Goal: Navigation & Orientation: Go to known website

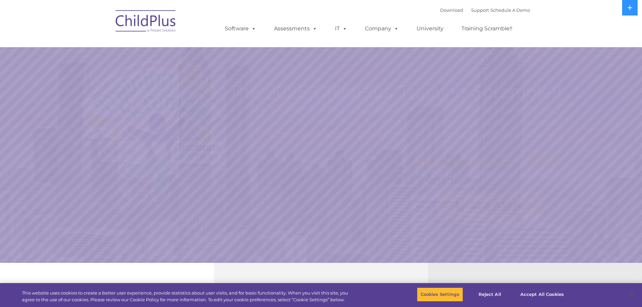
select select "MEDIUM"
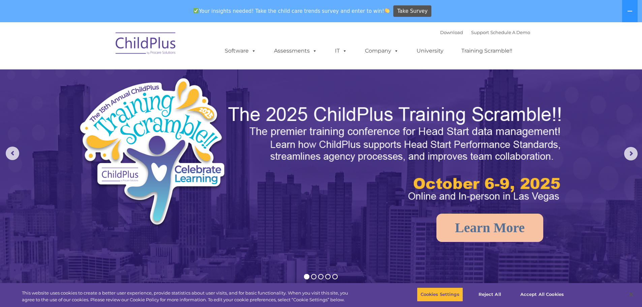
click at [157, 42] on img at bounding box center [145, 45] width 67 height 34
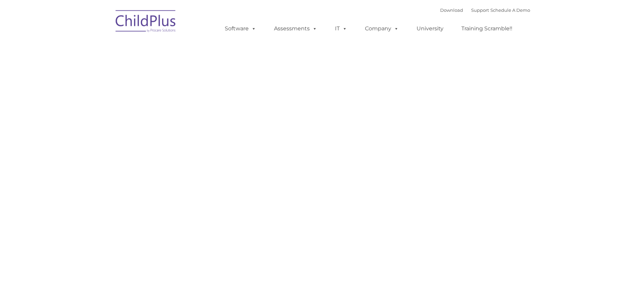
type input ""
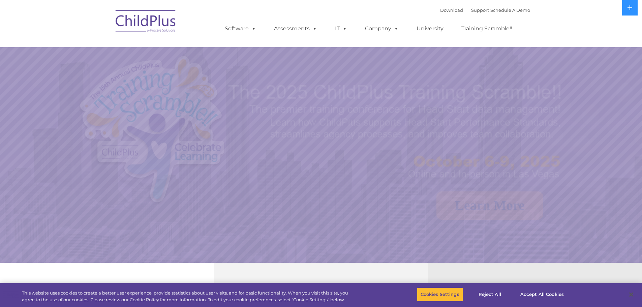
select select "MEDIUM"
